Goal: Task Accomplishment & Management: Use online tool/utility

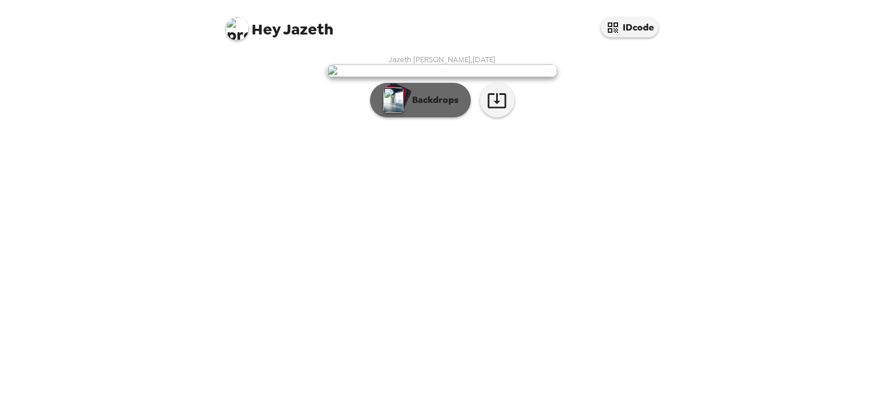
click at [463, 117] on button "Backdrops" at bounding box center [420, 100] width 101 height 35
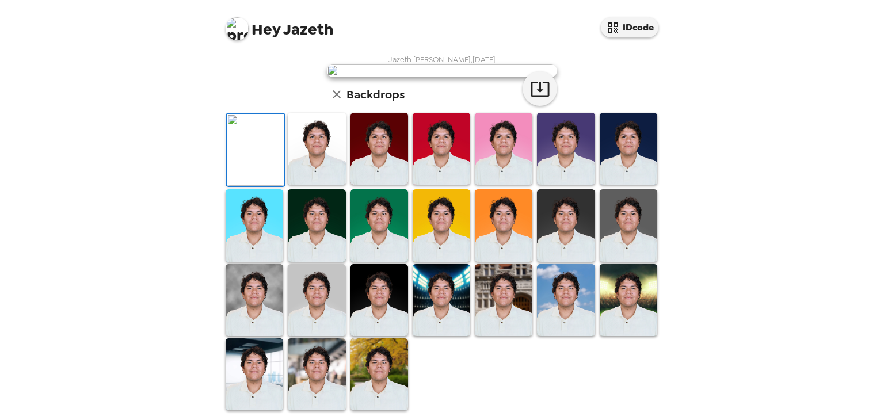
scroll to position [147, 0]
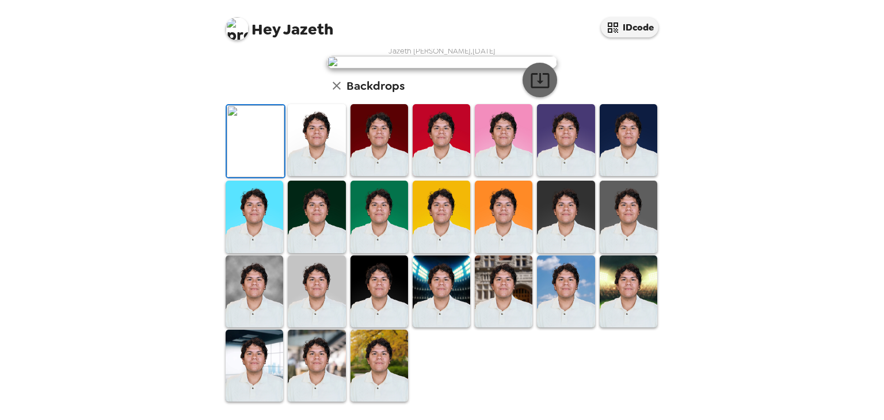
click at [532, 90] on icon "button" at bounding box center [540, 80] width 20 height 20
click at [322, 376] on img at bounding box center [317, 366] width 58 height 72
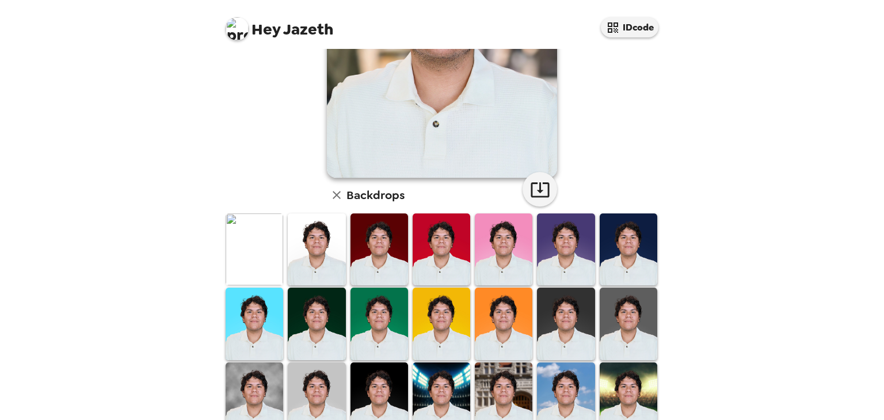
scroll to position [174, 0]
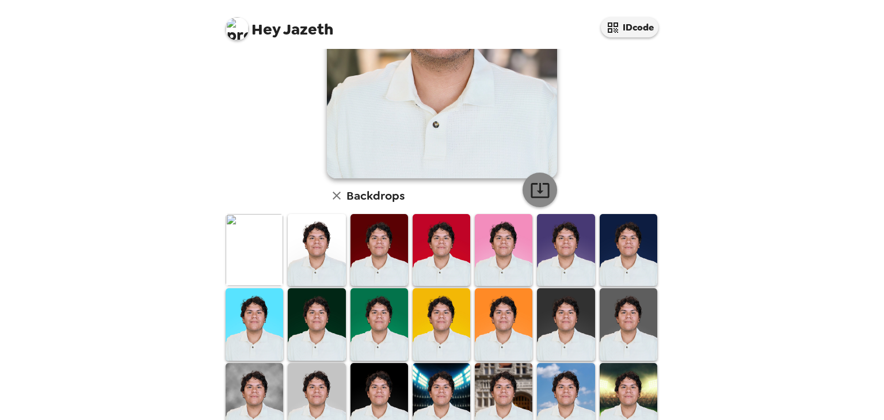
click at [538, 178] on button "button" at bounding box center [540, 190] width 35 height 35
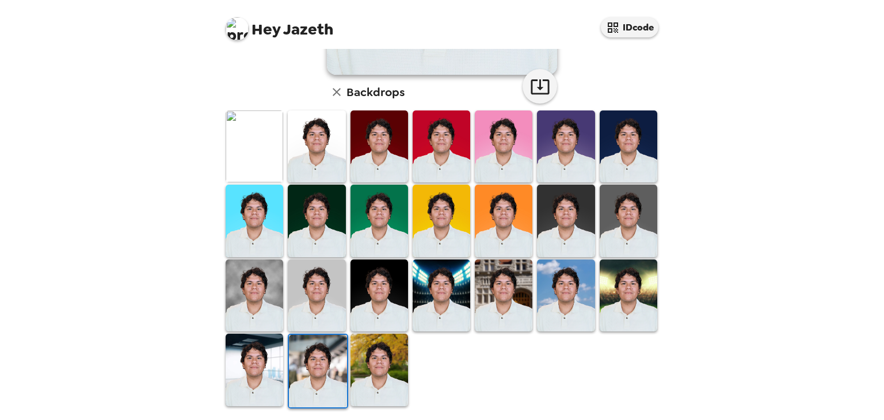
click at [334, 306] on img at bounding box center [317, 296] width 58 height 72
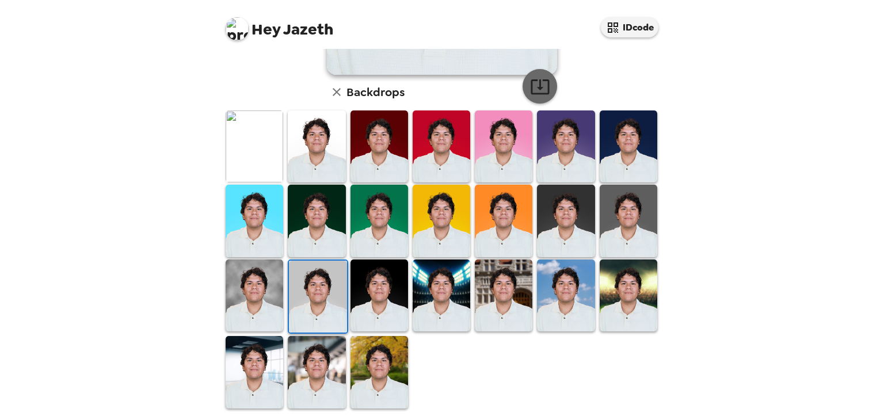
click at [548, 86] on button "button" at bounding box center [540, 86] width 35 height 35
click at [310, 354] on img at bounding box center [317, 372] width 58 height 72
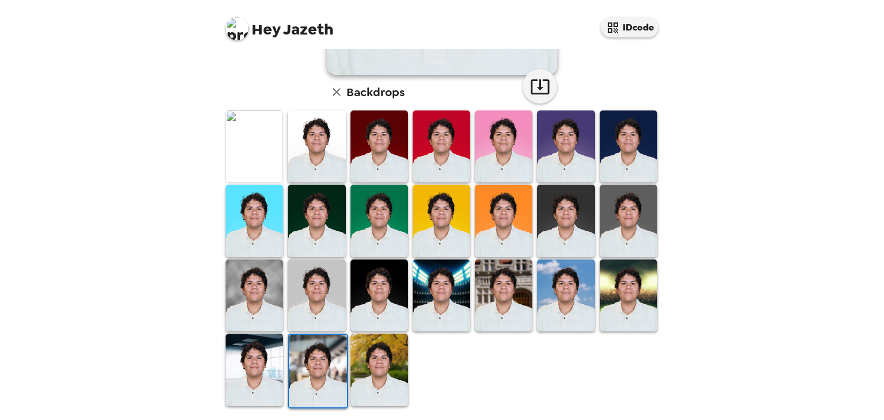
click at [256, 361] on img at bounding box center [255, 370] width 58 height 72
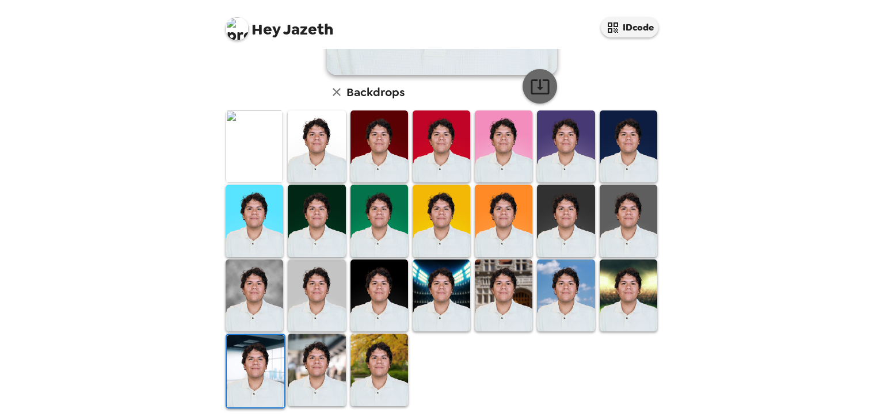
click at [550, 85] on button "button" at bounding box center [540, 86] width 35 height 35
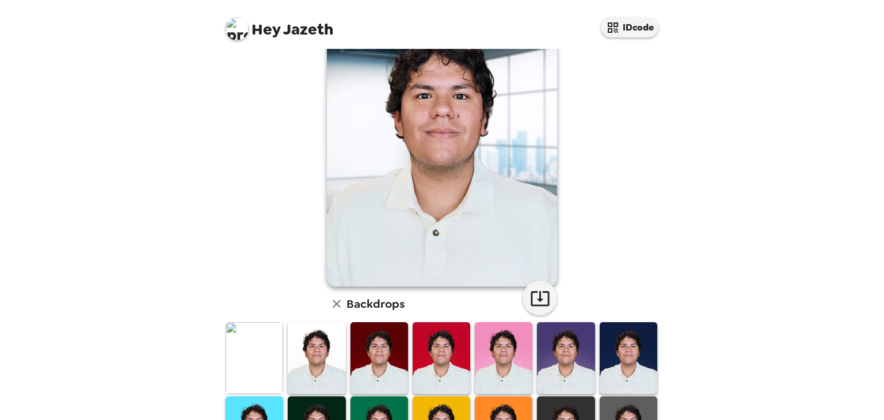
scroll to position [64, 0]
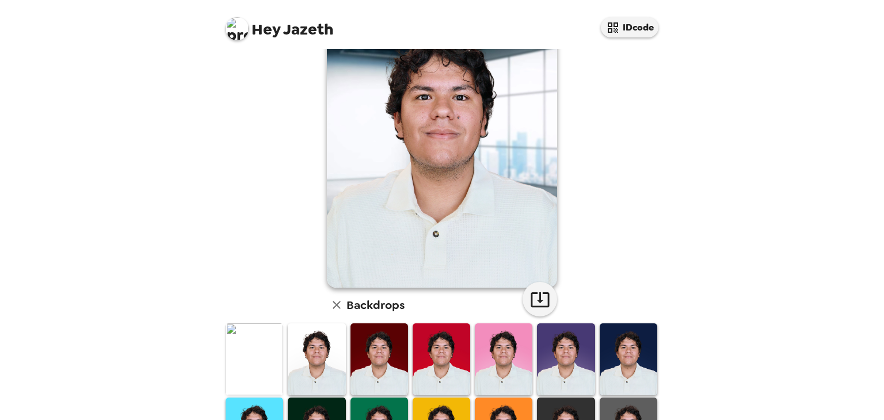
click at [262, 330] on img at bounding box center [255, 359] width 58 height 72
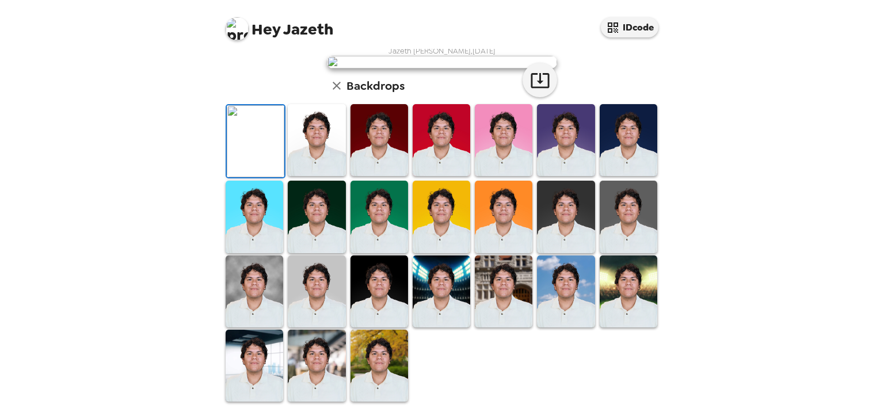
click at [299, 176] on img at bounding box center [317, 140] width 58 height 72
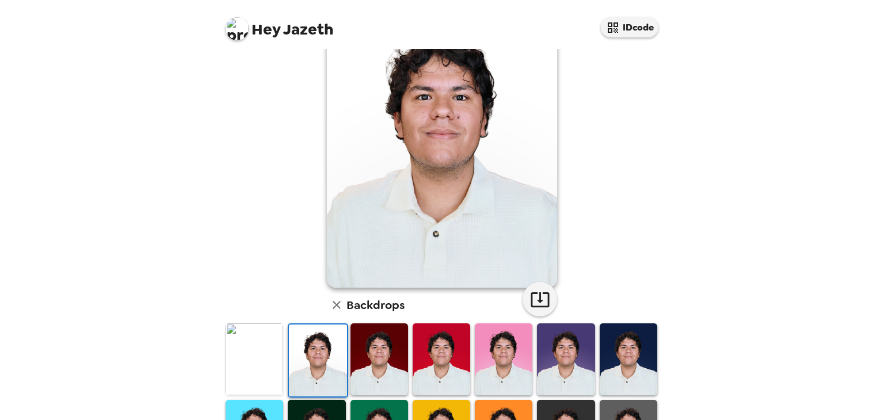
click at [235, 363] on img at bounding box center [255, 359] width 58 height 72
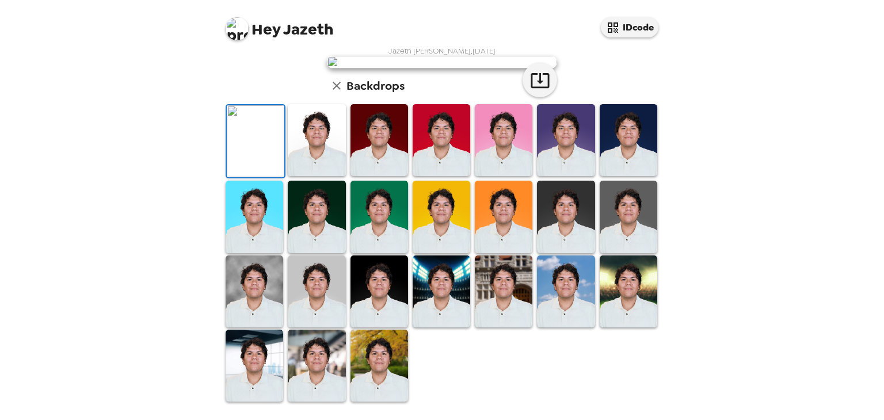
click at [280, 177] on img at bounding box center [256, 141] width 58 height 72
click at [306, 176] on img at bounding box center [317, 140] width 58 height 72
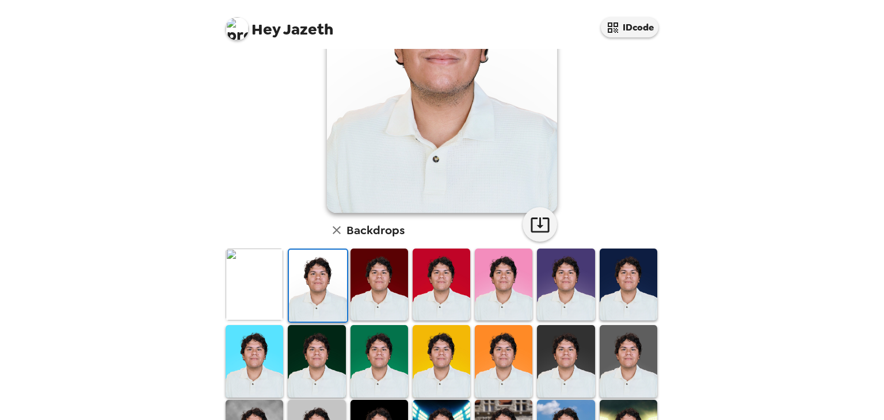
scroll to position [227, 0]
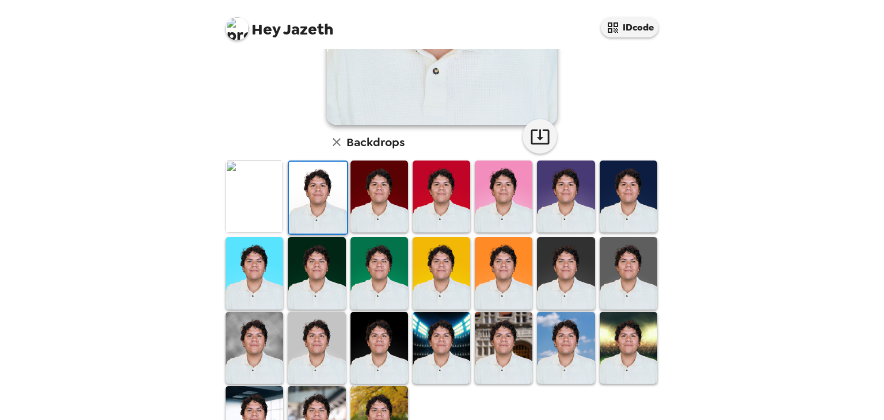
click at [623, 182] on img at bounding box center [629, 197] width 58 height 72
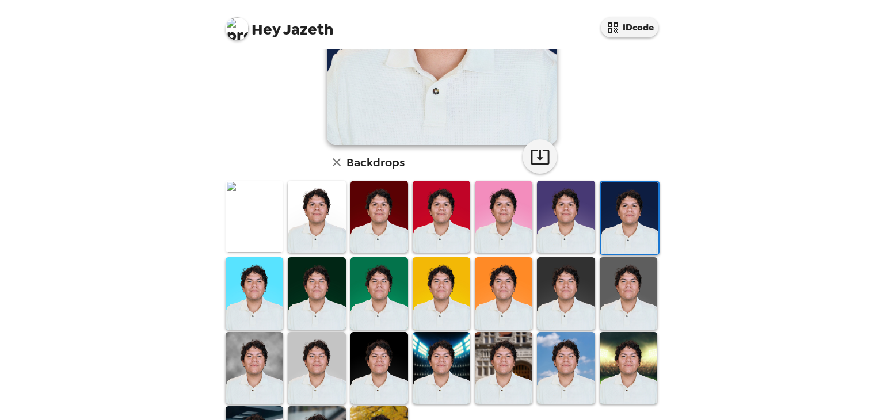
scroll to position [209, 0]
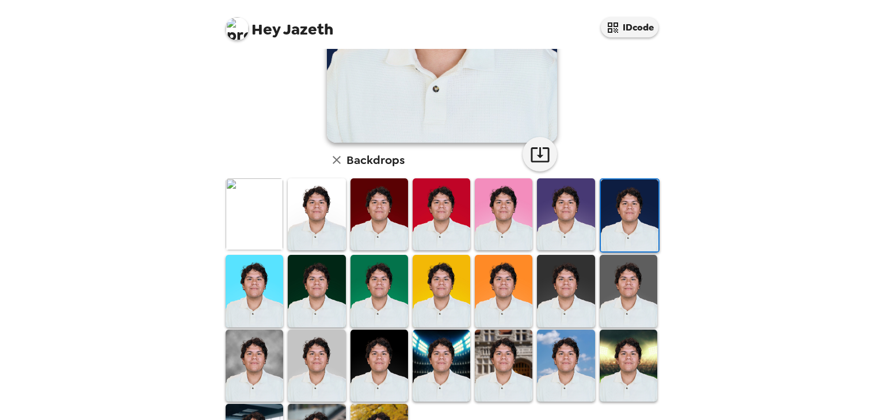
click at [607, 287] on img at bounding box center [629, 291] width 58 height 72
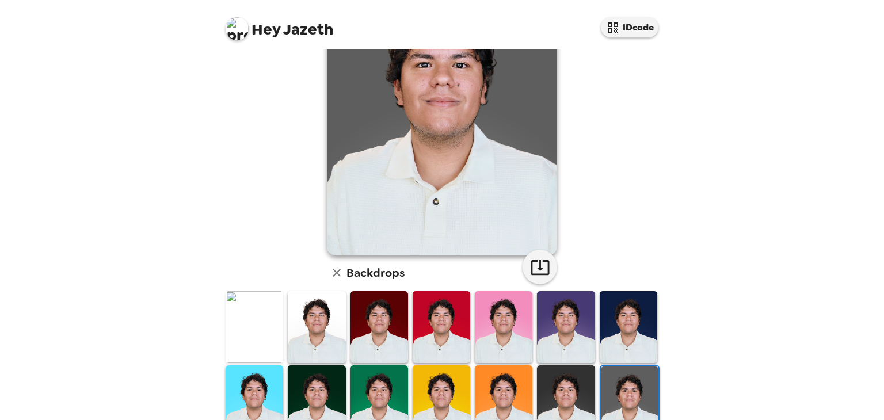
scroll to position [105, 0]
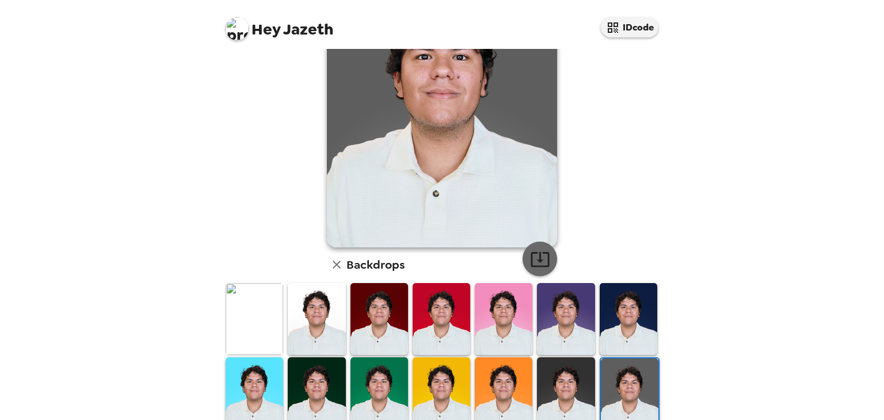
click at [530, 250] on icon "button" at bounding box center [540, 259] width 20 height 20
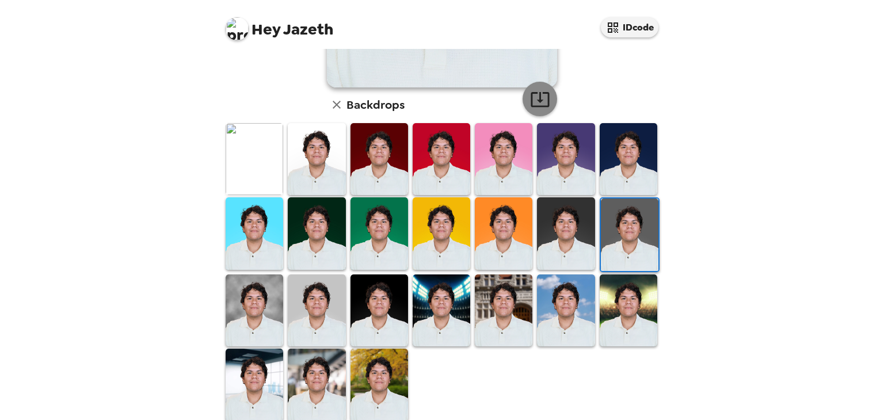
scroll to position [277, 0]
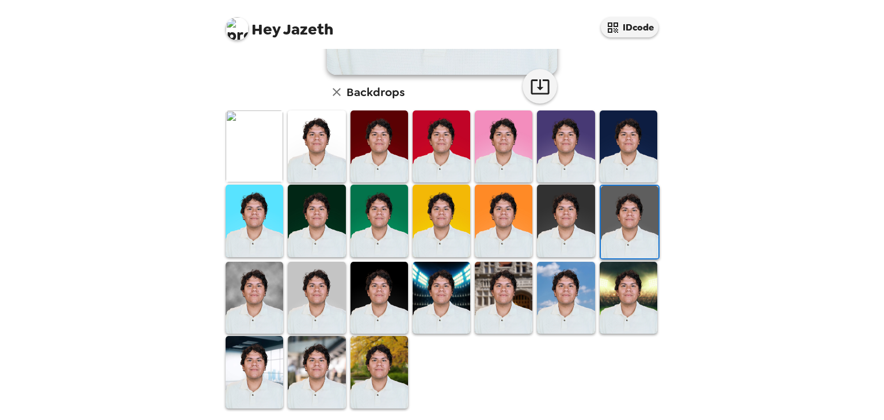
click at [459, 287] on img at bounding box center [442, 298] width 58 height 72
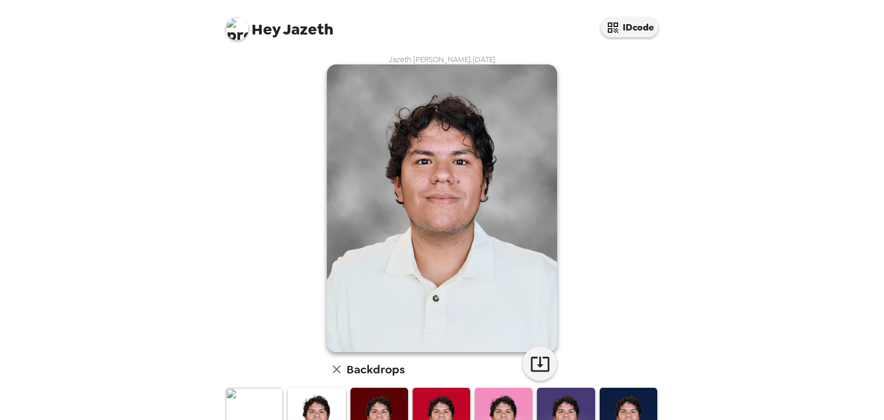
scroll to position [277, 0]
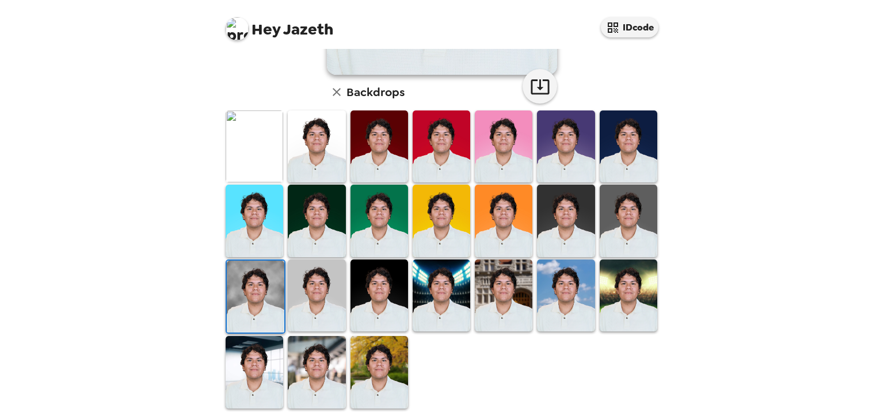
click at [635, 315] on img at bounding box center [629, 296] width 58 height 72
